Goal: Task Accomplishment & Management: Use online tool/utility

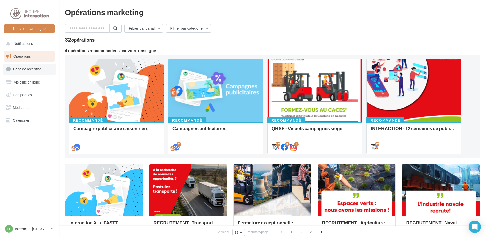
click at [32, 70] on span "Boîte de réception" at bounding box center [27, 69] width 29 height 4
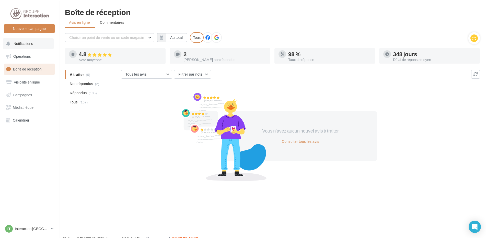
click at [19, 43] on span "Notifications" at bounding box center [23, 43] width 19 height 4
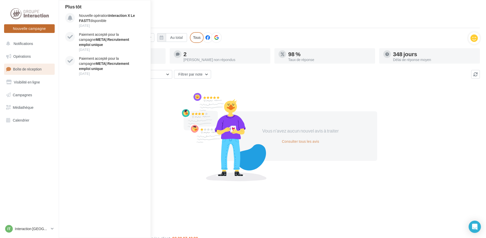
click at [28, 29] on button "Nouvelle campagne" at bounding box center [29, 28] width 51 height 9
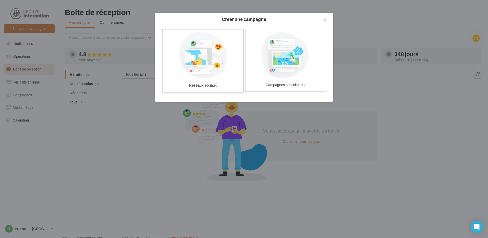
click at [202, 67] on div at bounding box center [203, 55] width 77 height 47
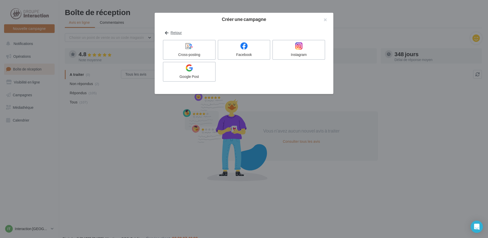
click at [174, 31] on button "Retour" at bounding box center [173, 33] width 21 height 6
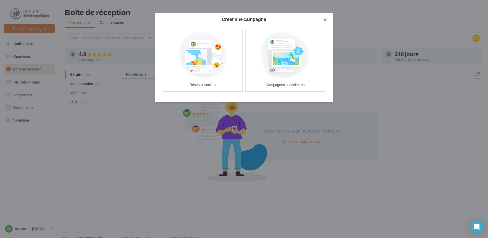
click at [324, 19] on button "button" at bounding box center [323, 20] width 20 height 15
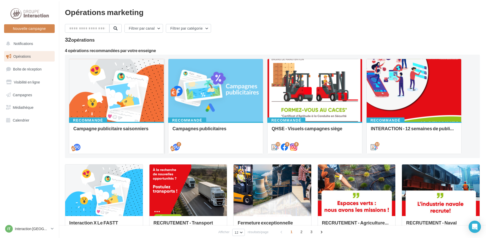
click at [126, 108] on div at bounding box center [116, 90] width 94 height 63
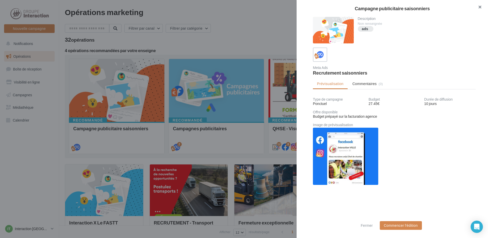
click at [479, 6] on button "button" at bounding box center [478, 7] width 20 height 15
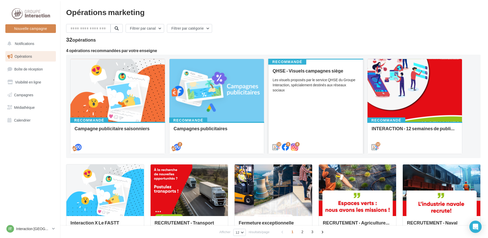
scroll to position [51, 0]
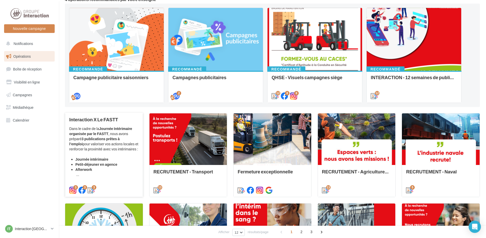
click at [88, 147] on div "Dans le cadre de la Journée Intérimaire organisée par le FASTT , nous avons pré…" at bounding box center [103, 151] width 69 height 51
